Goal: Task Accomplishment & Management: Manage account settings

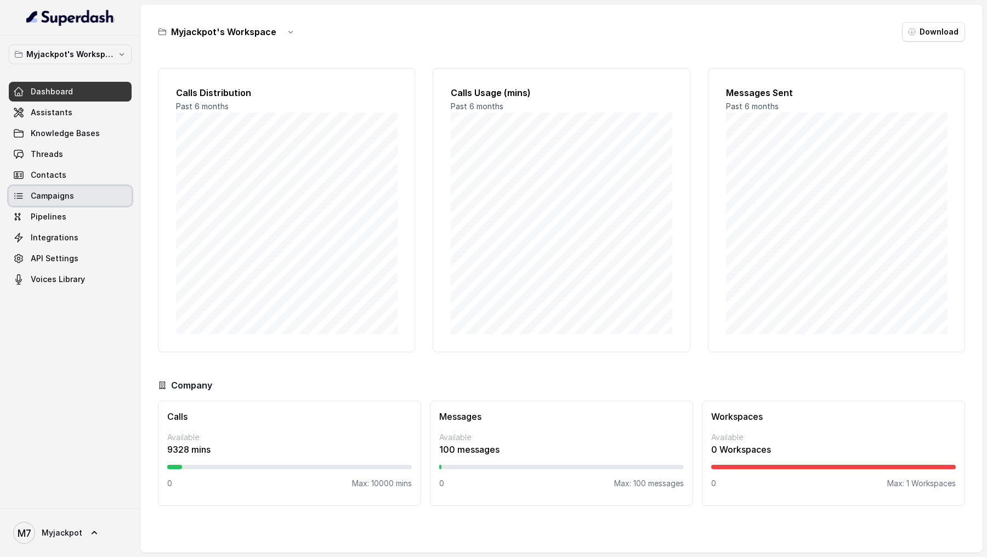
click at [72, 190] on link "Campaigns" at bounding box center [70, 196] width 123 height 20
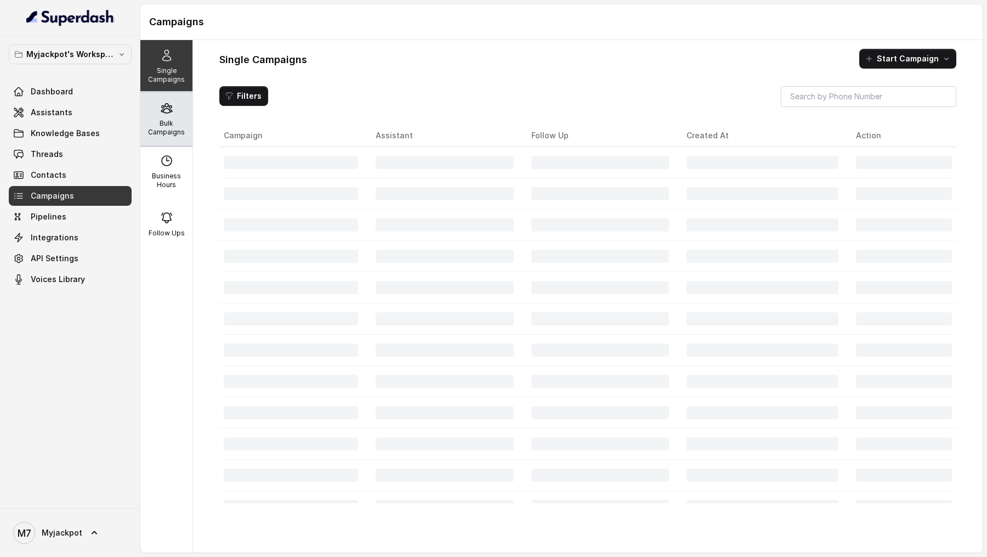
click at [167, 118] on div "Bulk Campaigns" at bounding box center [166, 119] width 52 height 53
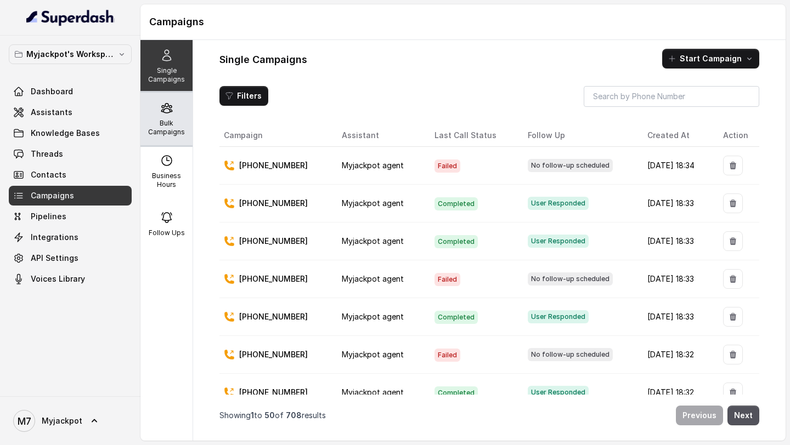
click at [162, 116] on div "Bulk Campaigns" at bounding box center [166, 119] width 52 height 53
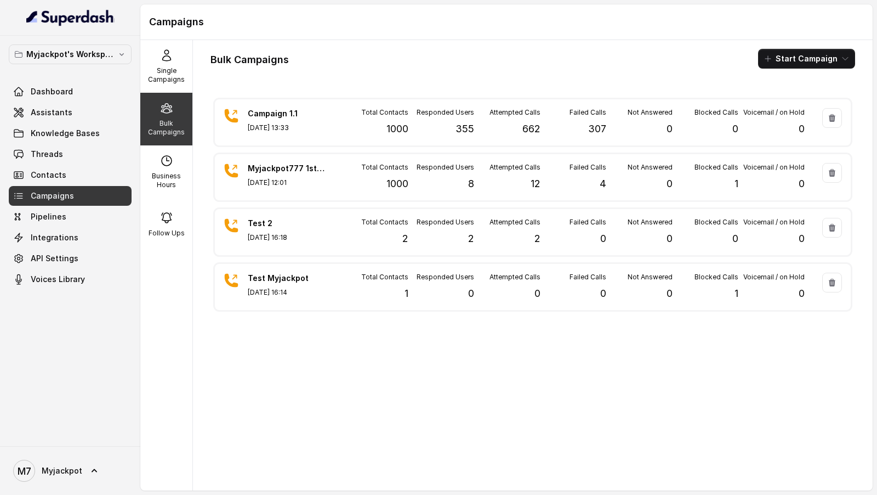
click at [486, 388] on div "Campaign 1.1 [DATE] 13:33 Total Contacts 1000 Responded Users 355 Attempted Cal…" at bounding box center [533, 288] width 645 height 387
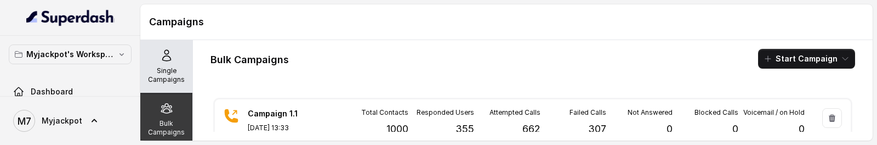
click at [166, 57] on icon at bounding box center [166, 55] width 13 height 13
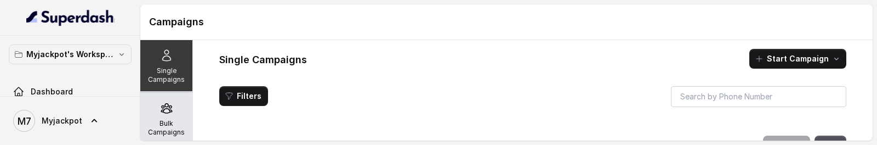
click at [173, 105] on div "Bulk Campaigns" at bounding box center [166, 119] width 52 height 53
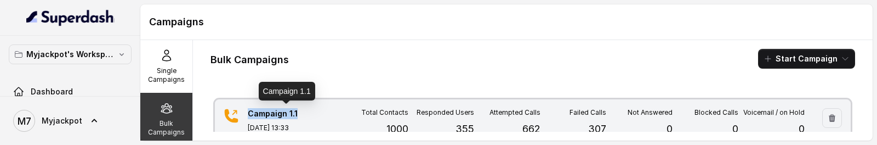
copy p "Campaign 1.1"
drag, startPoint x: 242, startPoint y: 93, endPoint x: 310, endPoint y: 116, distance: 72.3
click at [310, 116] on div "Bulk Campaigns Start Campaign Campaign 1.1 [DATE] 13:33 Total Contacts 1000 Res…" at bounding box center [533, 90] width 680 height 100
